Goal: Task Accomplishment & Management: Use online tool/utility

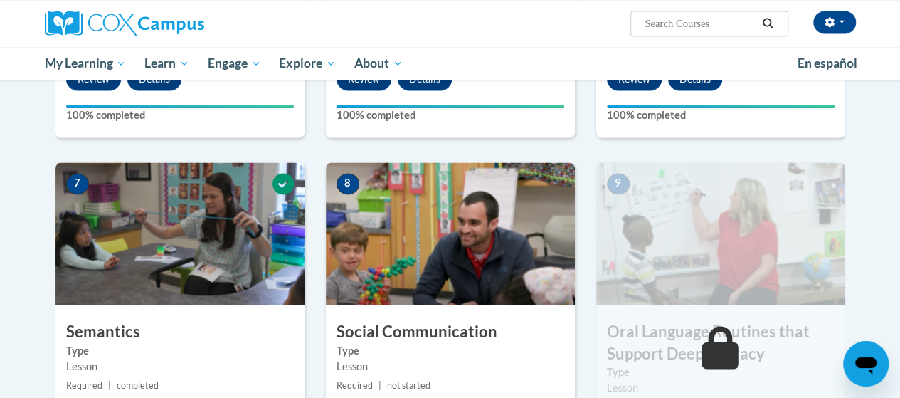
scroll to position [1034, 0]
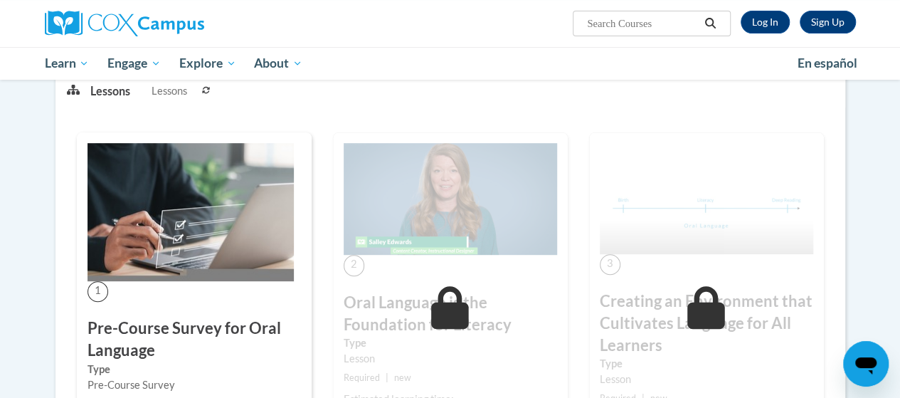
scroll to position [226, 0]
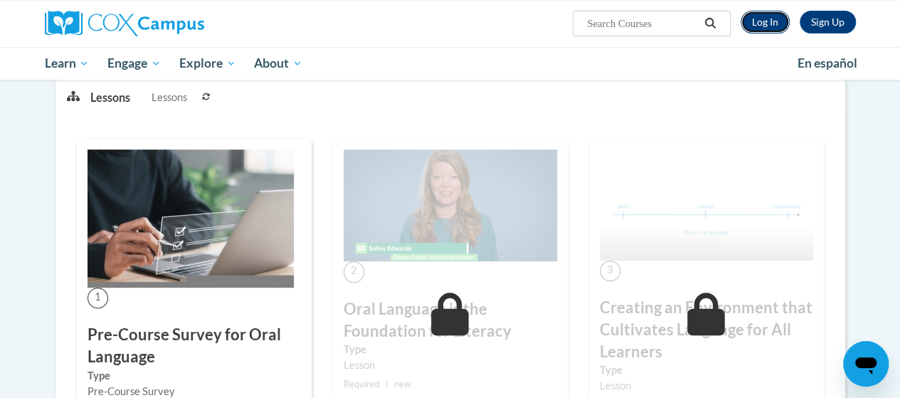
click at [780, 29] on link "Log In" at bounding box center [765, 22] width 49 height 23
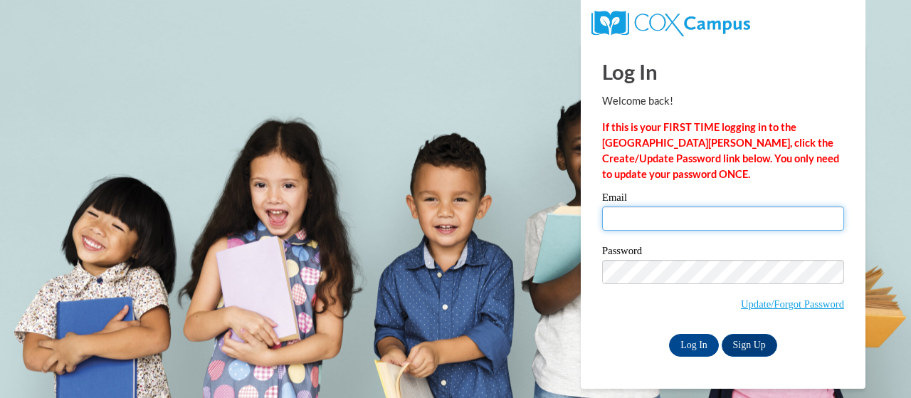
type input "jarred.jones114@gmail.com"
click at [707, 226] on input "jarred.jones114@gmail.com" at bounding box center [723, 218] width 242 height 24
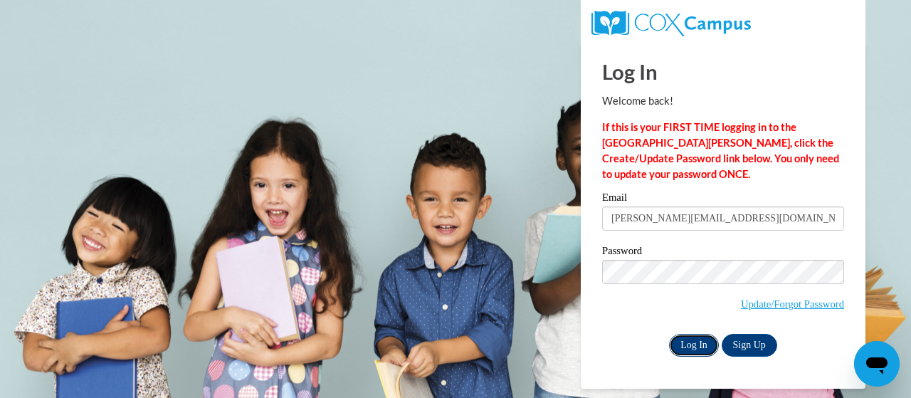
click at [700, 348] on input "Log In" at bounding box center [694, 345] width 50 height 23
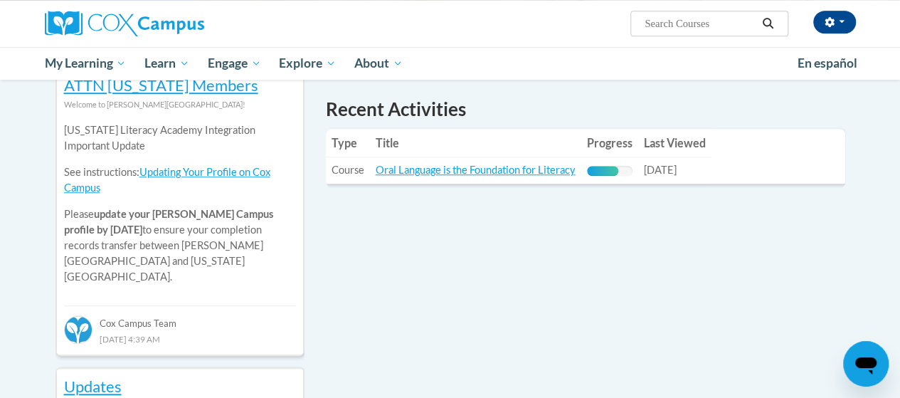
scroll to position [488, 0]
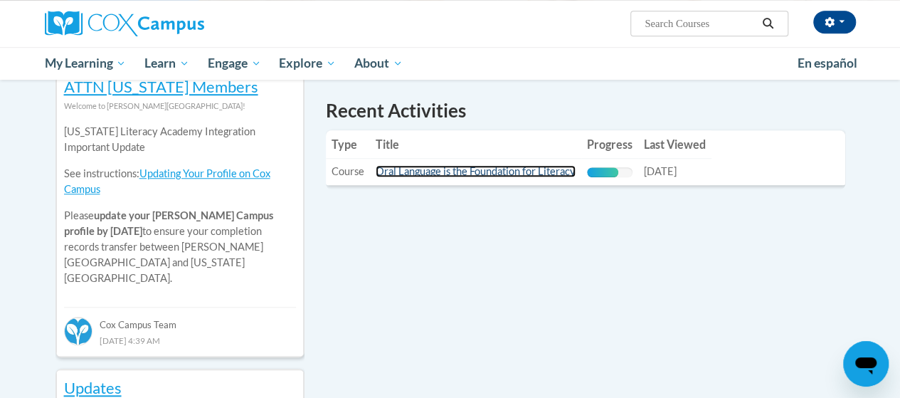
click at [492, 171] on link "Oral Language is the Foundation for Literacy" at bounding box center [476, 171] width 200 height 12
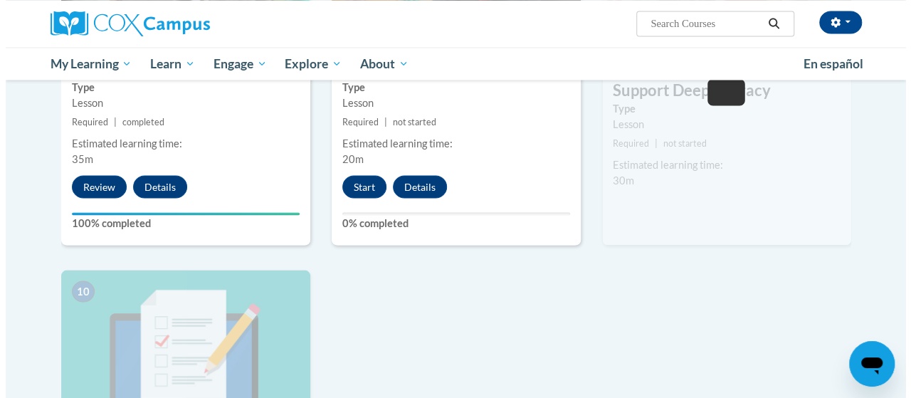
scroll to position [1292, 0]
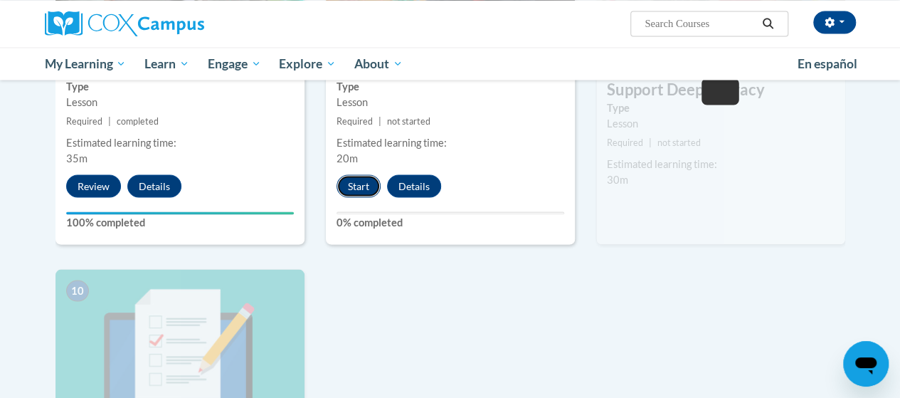
click at [363, 181] on button "Start" at bounding box center [359, 185] width 44 height 23
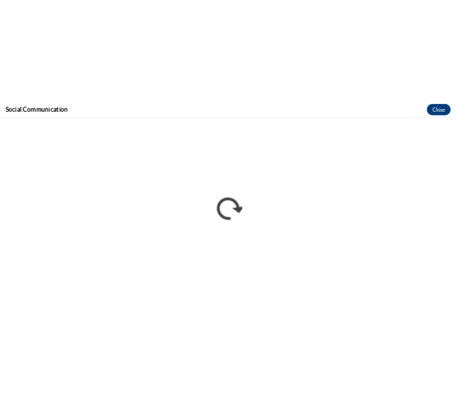
scroll to position [0, 0]
